Goal: Find specific page/section: Find specific page/section

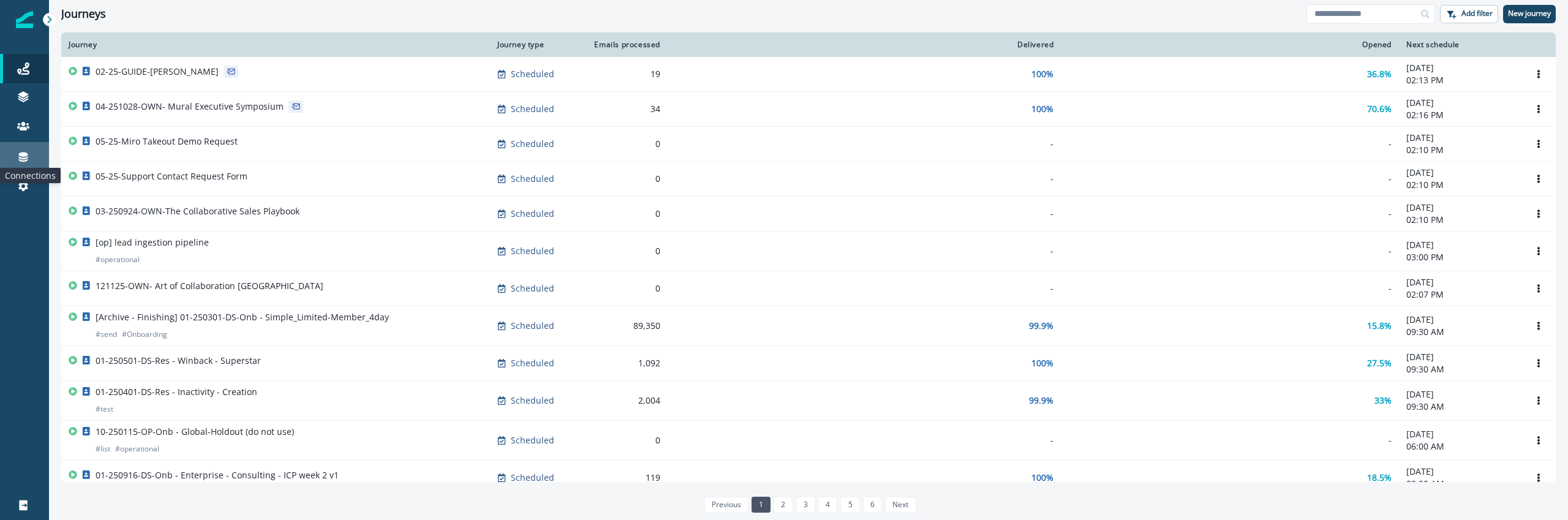
click at [20, 161] on icon at bounding box center [22, 157] width 9 height 10
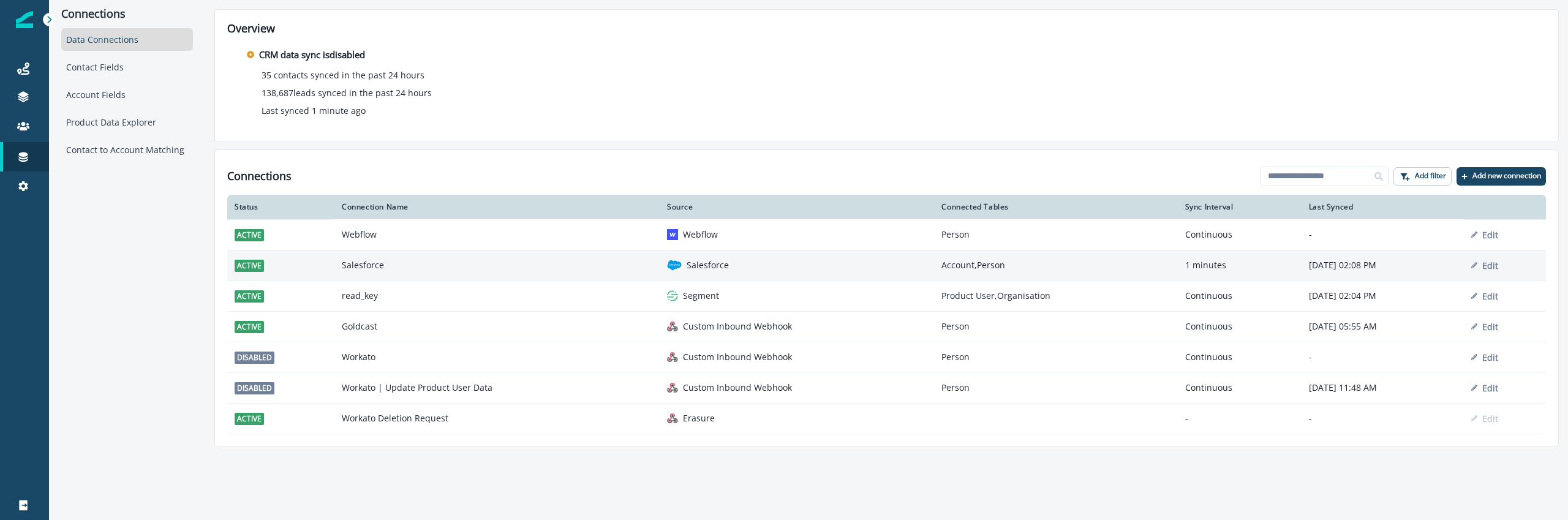
click at [467, 264] on td "Salesforce" at bounding box center [497, 264] width 325 height 30
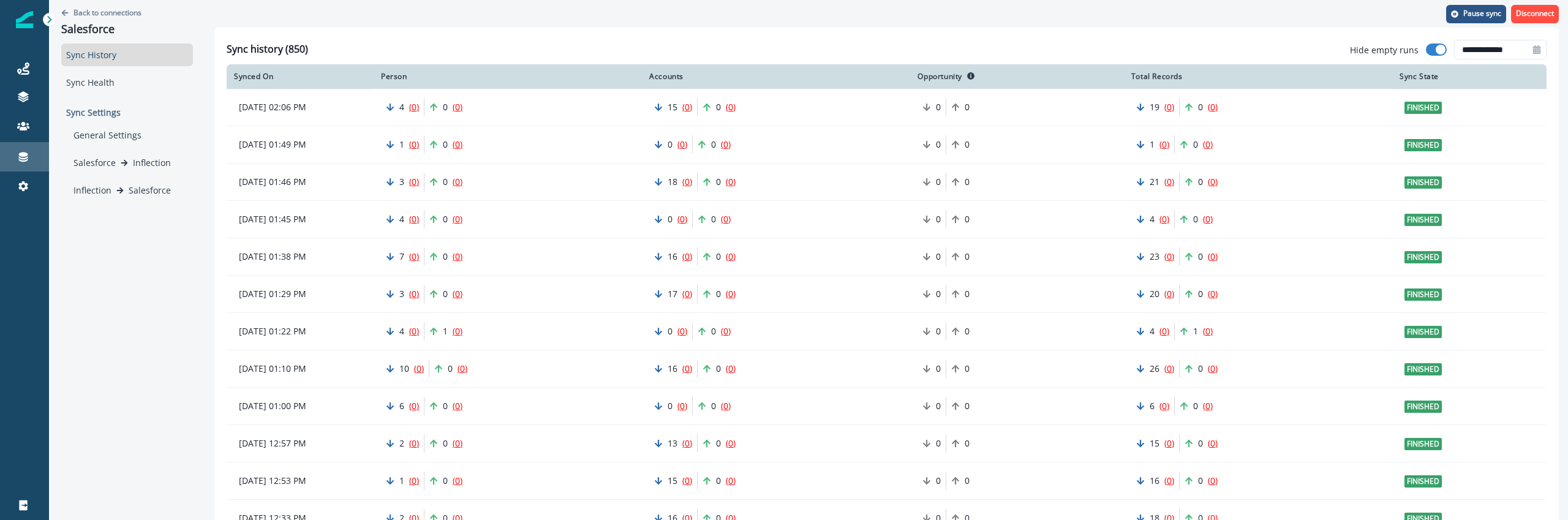
click at [34, 152] on div "Connections" at bounding box center [24, 156] width 39 height 15
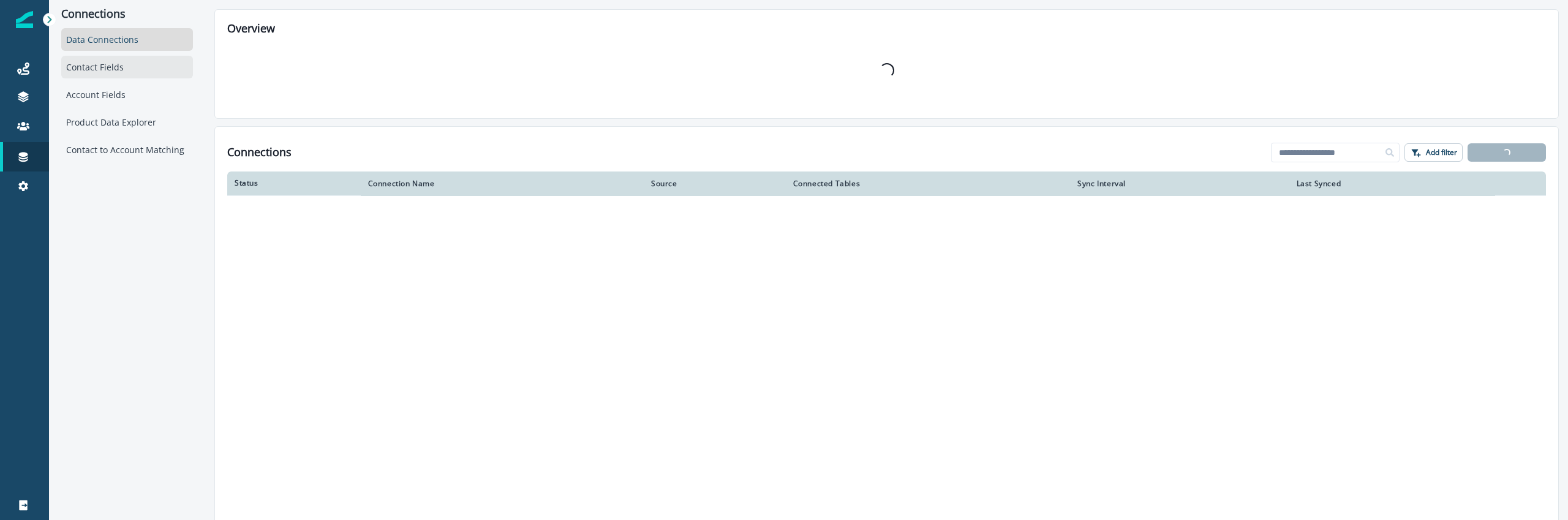
click at [103, 65] on div "Contact Fields" at bounding box center [127, 66] width 132 height 22
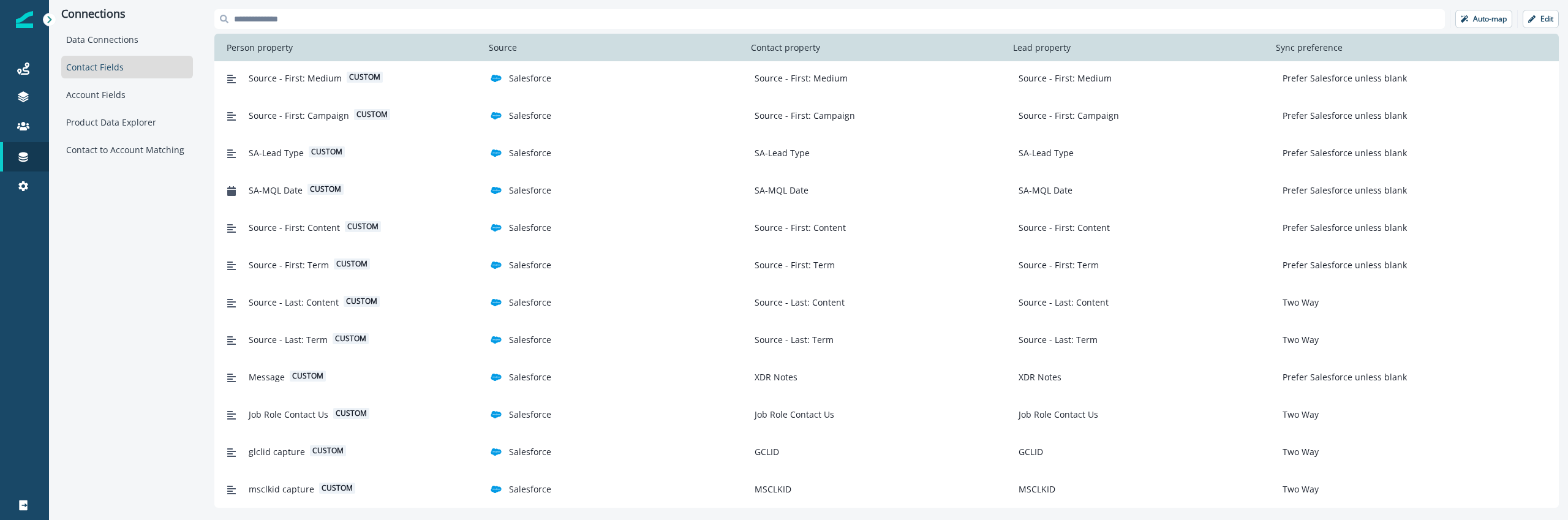
scroll to position [1400, 0]
